Goal: Task Accomplishment & Management: Manage account settings

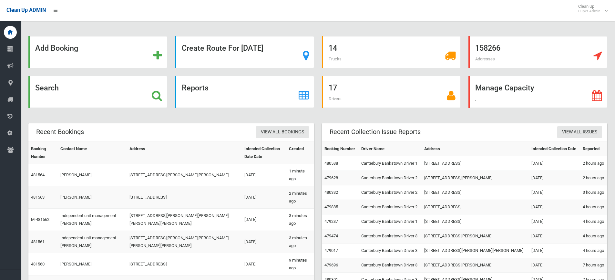
click at [520, 84] on strong "Manage Capacity" at bounding box center [504, 87] width 59 height 9
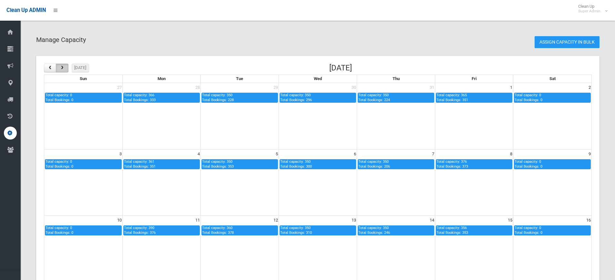
click at [67, 66] on button "button" at bounding box center [62, 68] width 12 height 9
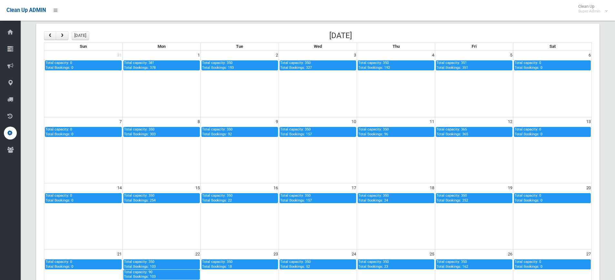
click at [467, 169] on td at bounding box center [474, 150] width 78 height 66
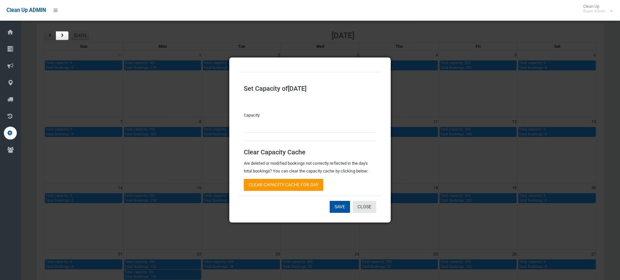
type input "***"
click at [364, 207] on link "Close" at bounding box center [364, 207] width 24 height 12
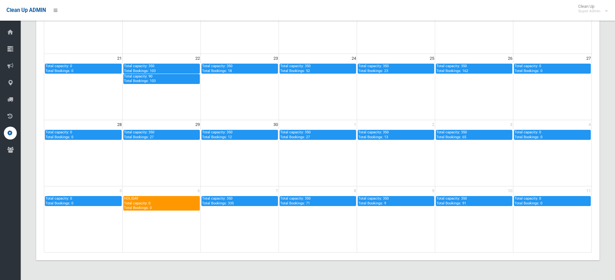
scroll to position [231, 0]
